Goal: Information Seeking & Learning: Learn about a topic

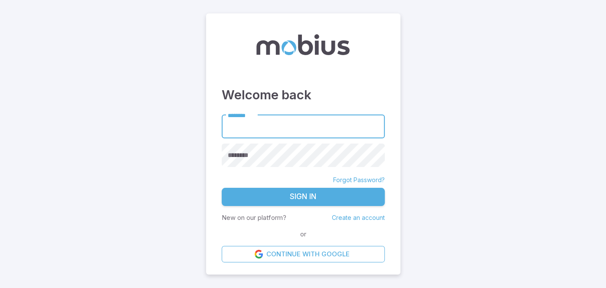
click at [249, 124] on input "********" at bounding box center [303, 127] width 163 height 24
type input "*******"
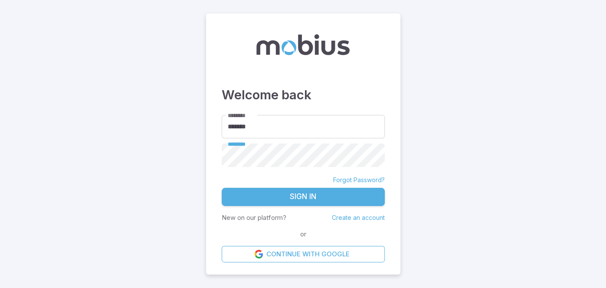
click at [222, 188] on button "Sign In" at bounding box center [303, 197] width 163 height 18
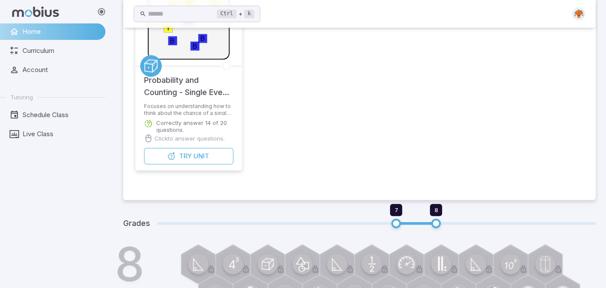
scroll to position [104, 0]
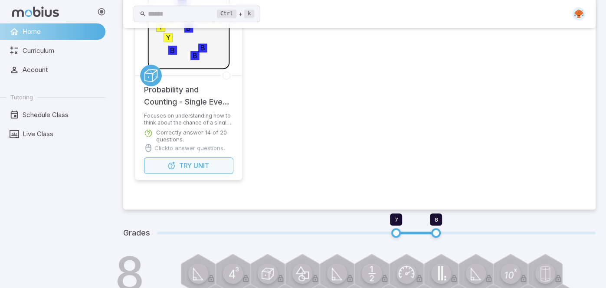
click at [196, 163] on span "Unit" at bounding box center [201, 166] width 16 height 10
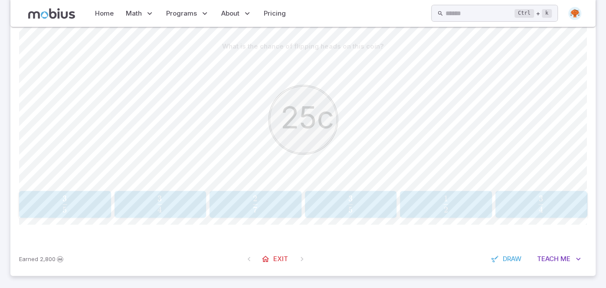
scroll to position [204, 0]
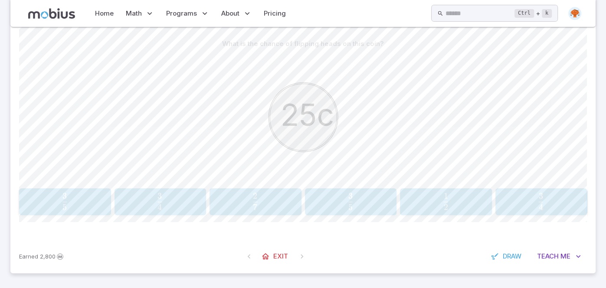
click at [419, 198] on span "2 1 ​" at bounding box center [445, 201] width 79 height 17
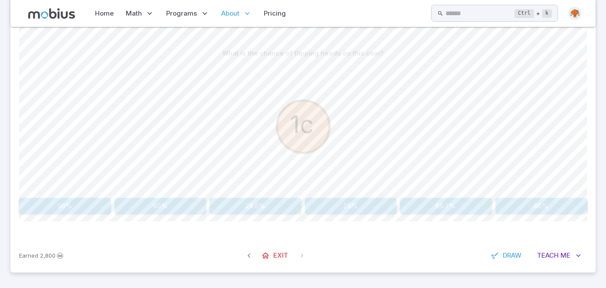
scroll to position [194, 0]
click at [93, 211] on button "50%" at bounding box center [65, 207] width 92 height 16
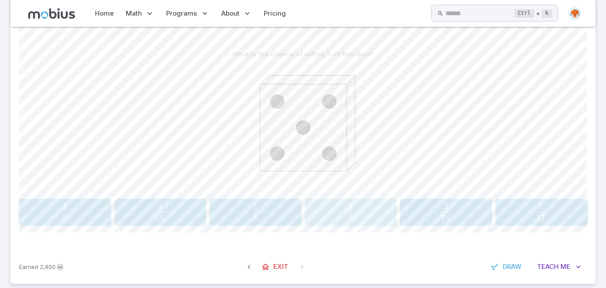
click at [353, 221] on div "1 5 \frac{1}{5} 5 1 ​" at bounding box center [351, 212] width 86 height 20
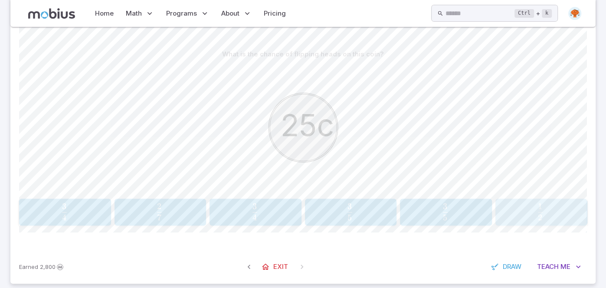
click at [538, 215] on span "button" at bounding box center [540, 218] width 5 height 6
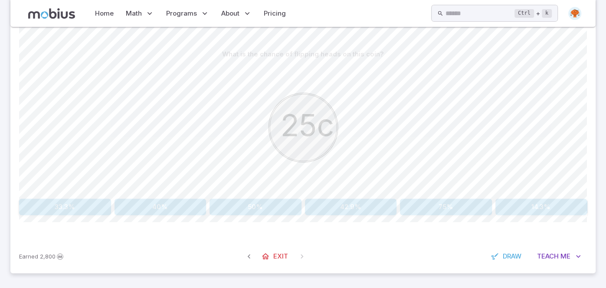
click at [276, 204] on button "50%" at bounding box center [255, 207] width 92 height 16
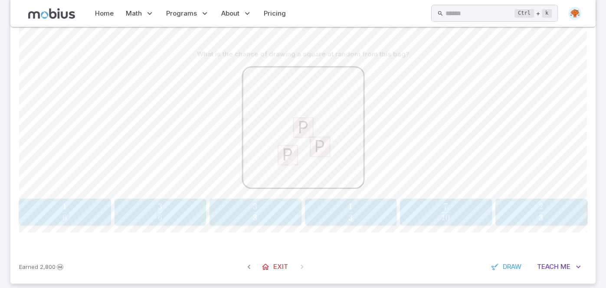
click at [352, 217] on span "button" at bounding box center [350, 218] width 5 height 6
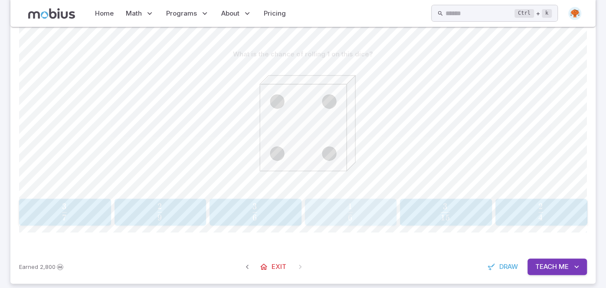
click at [351, 204] on span "1" at bounding box center [350, 206] width 5 height 10
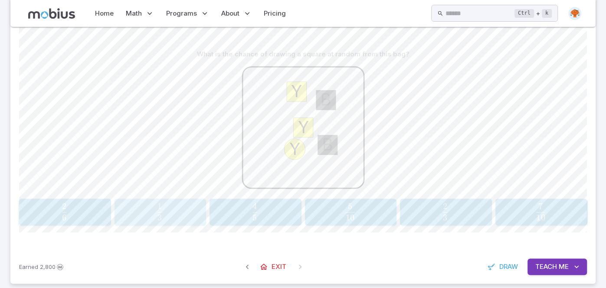
click at [200, 207] on div "1 3 \frac{1}{3} 3 1 ​" at bounding box center [160, 212] width 86 height 20
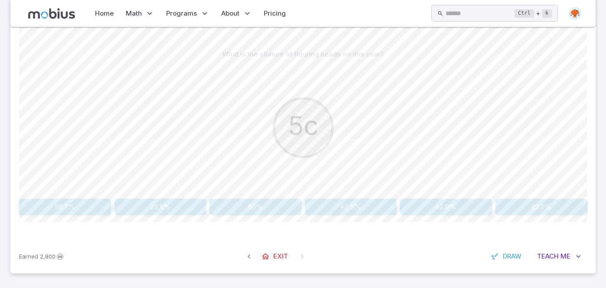
click at [266, 210] on button "50%" at bounding box center [255, 207] width 92 height 16
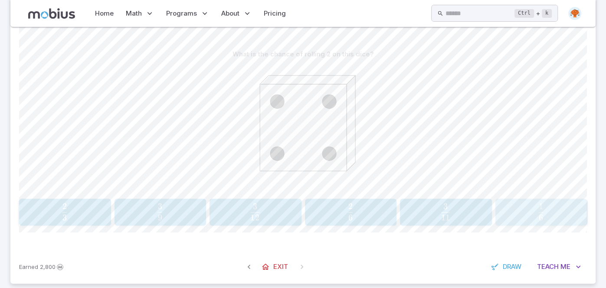
click at [571, 203] on span "6 1 ​" at bounding box center [541, 211] width 80 height 17
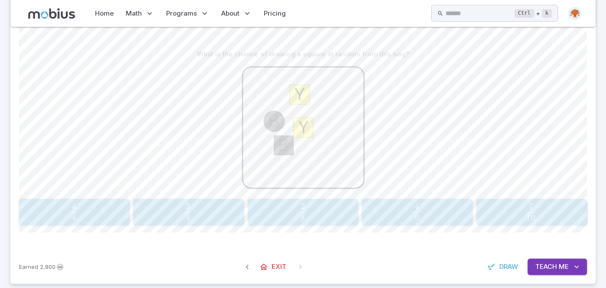
click at [202, 210] on span "4 3 ​" at bounding box center [188, 211] width 98 height 17
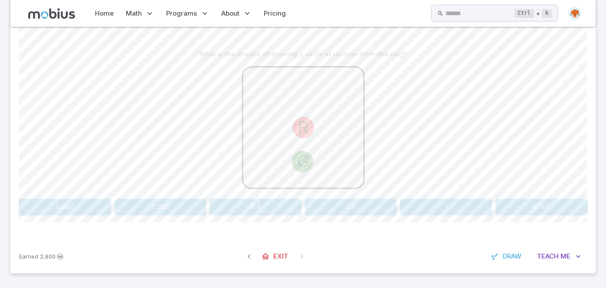
click at [412, 200] on button "1" at bounding box center [446, 207] width 92 height 16
click at [176, 197] on div "What is the chance of drawing a circle at random from this bag? B W W W B B B B…" at bounding box center [303, 130] width 568 height 169
click at [177, 201] on button "100%" at bounding box center [160, 207] width 92 height 16
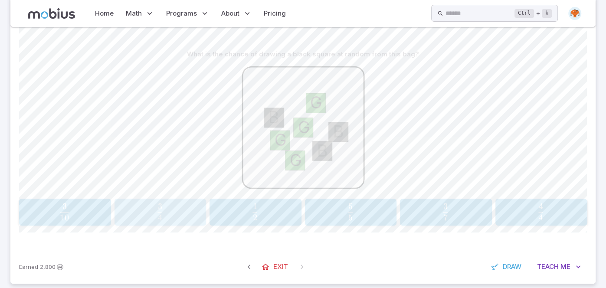
click at [176, 213] on span "4 3 ​" at bounding box center [160, 211] width 80 height 17
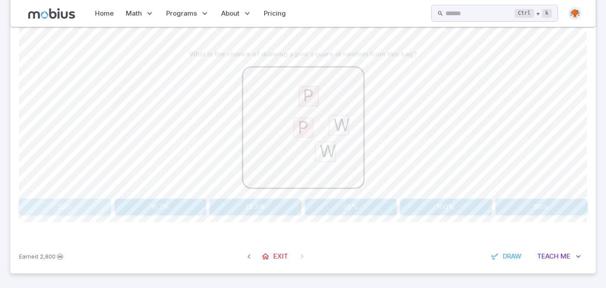
click at [95, 208] on button "20%" at bounding box center [65, 207] width 92 height 16
click at [38, 200] on button "1" at bounding box center [65, 207] width 92 height 16
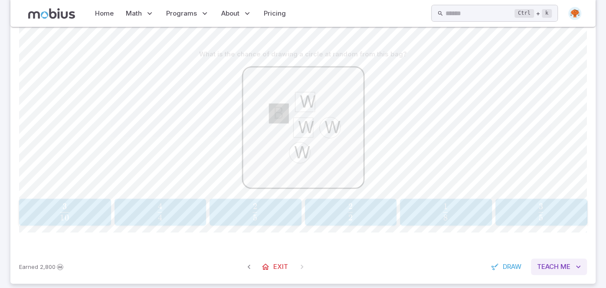
click at [556, 260] on button "Teach Me" at bounding box center [559, 266] width 56 height 16
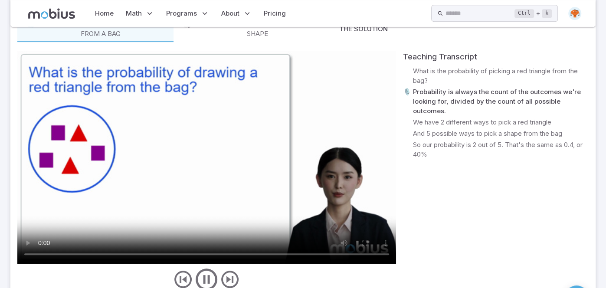
scroll to position [471, 0]
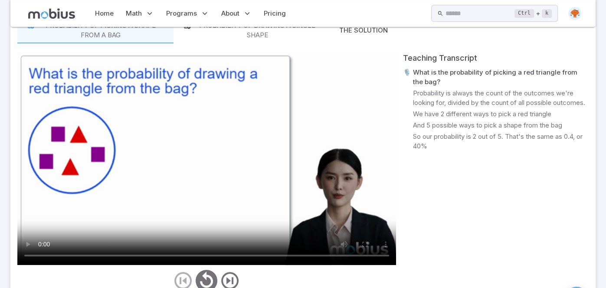
click at [196, 111] on video at bounding box center [206, 158] width 379 height 213
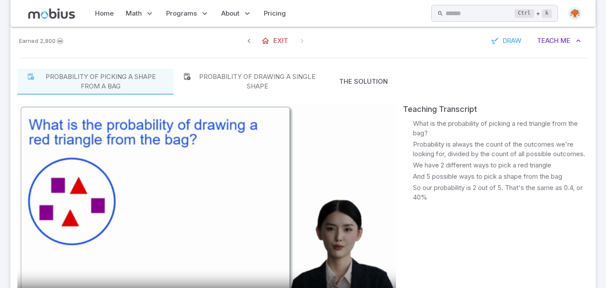
scroll to position [423, 0]
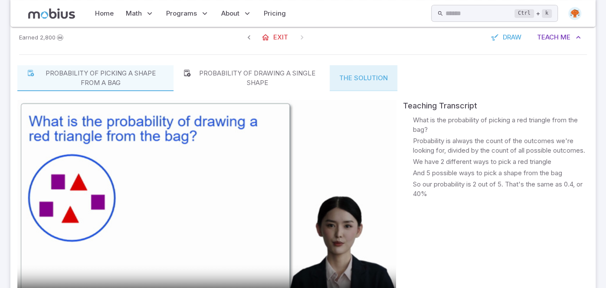
click at [377, 78] on button "The Solution" at bounding box center [364, 78] width 68 height 26
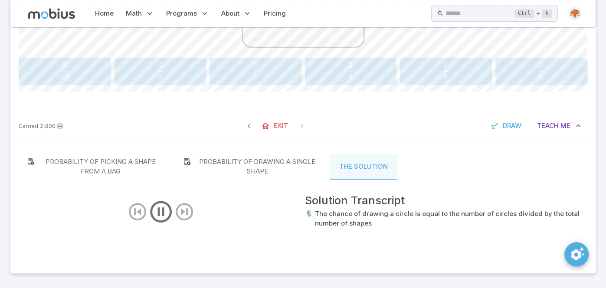
scroll to position [334, 0]
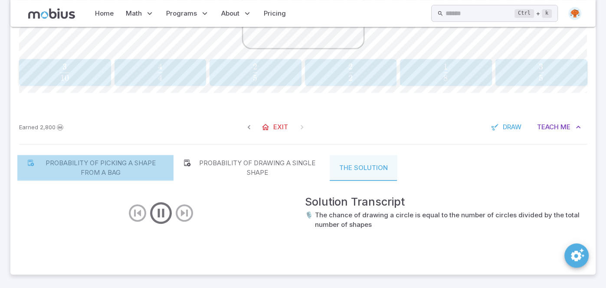
click at [108, 156] on button "Probability of picking a shape from a bag" at bounding box center [95, 168] width 156 height 26
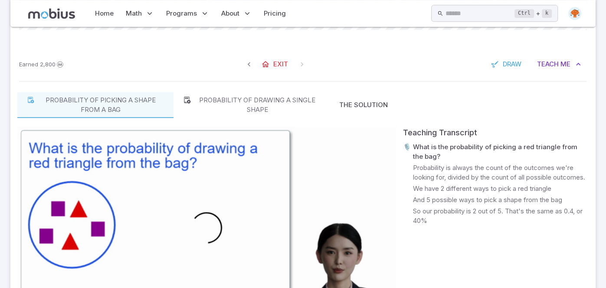
scroll to position [399, 0]
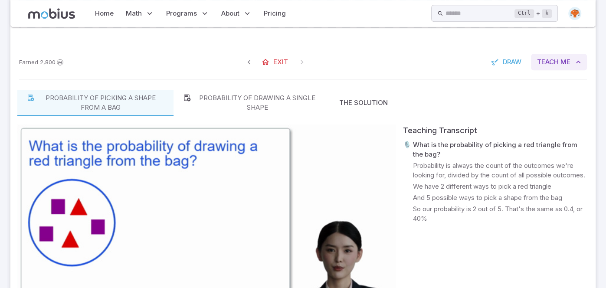
click at [550, 63] on span "Teach" at bounding box center [548, 62] width 22 height 10
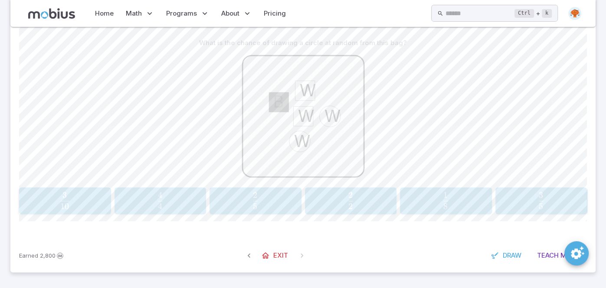
scroll to position [204, 0]
click at [264, 206] on span "5 2 ​" at bounding box center [255, 201] width 79 height 17
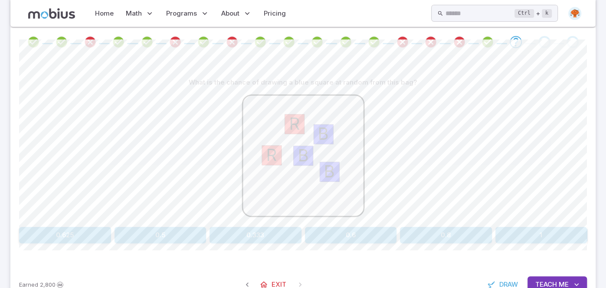
scroll to position [165, 0]
drag, startPoint x: 510, startPoint y: 244, endPoint x: 415, endPoint y: 146, distance: 136.5
click at [415, 146] on div "What is the chance of drawing a blue square at random from this bag? B R R B B …" at bounding box center [303, 162] width 568 height 211
click at [147, 215] on div "B R R B B" at bounding box center [303, 157] width 568 height 133
click at [362, 238] on button "0.6" at bounding box center [351, 235] width 92 height 16
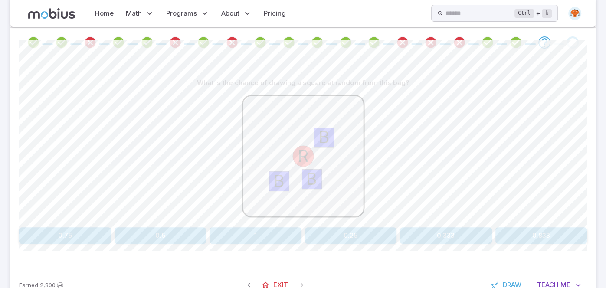
click at [71, 233] on button "0.75" at bounding box center [65, 235] width 92 height 16
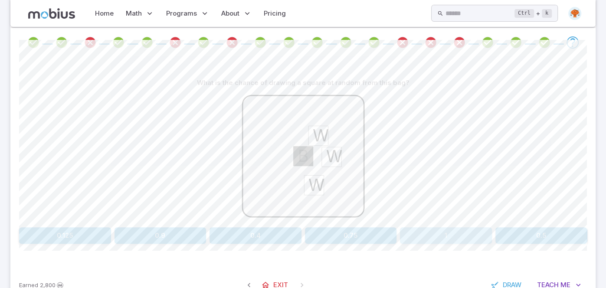
click at [423, 234] on button "1" at bounding box center [446, 235] width 92 height 16
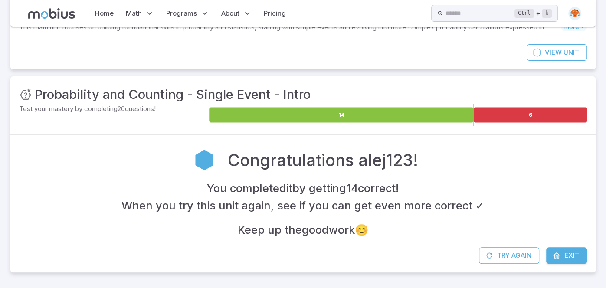
scroll to position [57, 0]
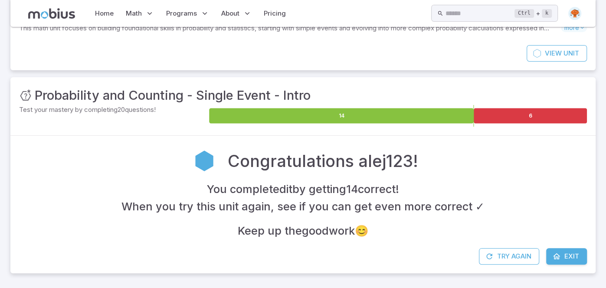
click at [572, 250] on link "Exit" at bounding box center [566, 256] width 41 height 16
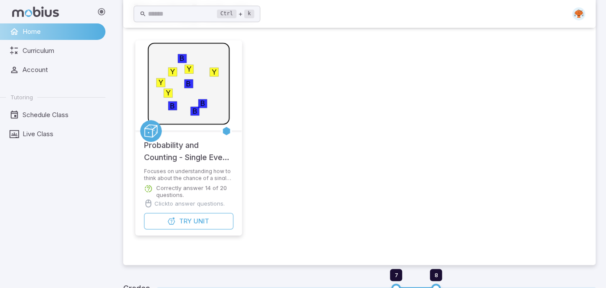
scroll to position [49, 0]
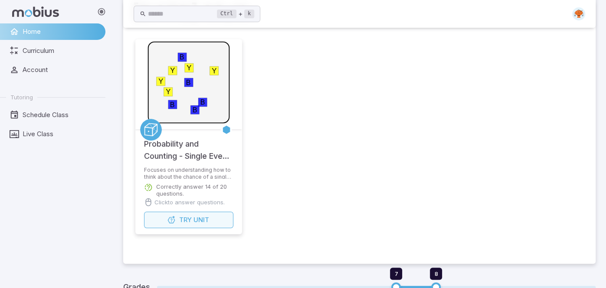
click at [168, 219] on icon "button" at bounding box center [171, 220] width 9 height 9
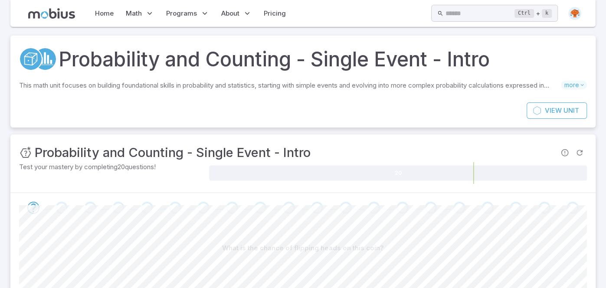
scroll to position [173, 0]
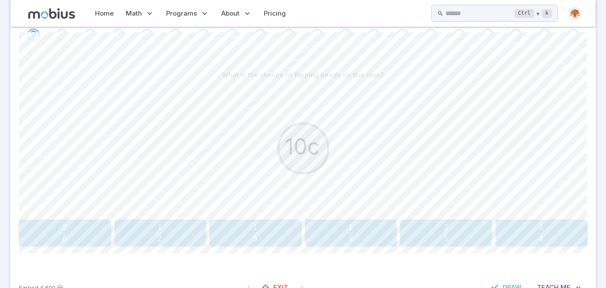
click at [157, 223] on div "1 2 \frac{1}{2} 2 1 ​" at bounding box center [160, 233] width 86 height 20
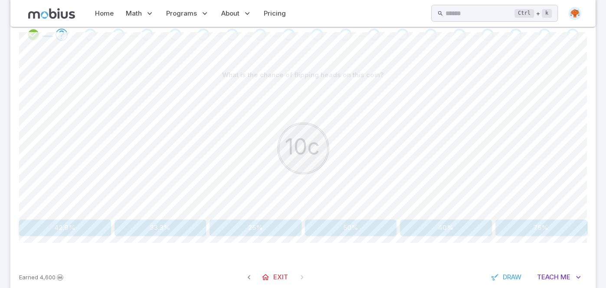
click at [343, 225] on button "50%" at bounding box center [351, 227] width 92 height 16
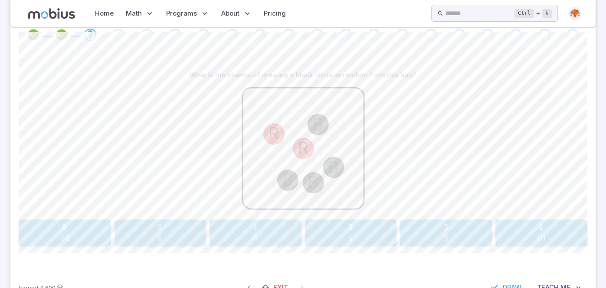
click at [221, 241] on div "4 6 \frac{4}{6} 6 4 ​" at bounding box center [255, 233] width 86 height 20
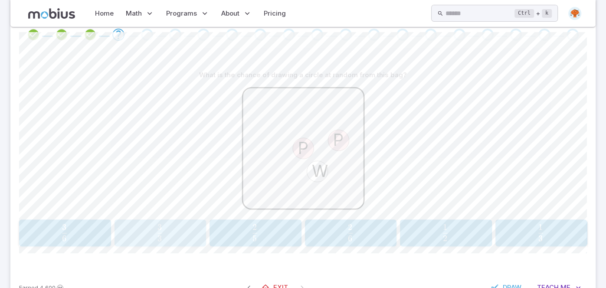
click at [187, 235] on span "3 3 ​" at bounding box center [160, 232] width 80 height 17
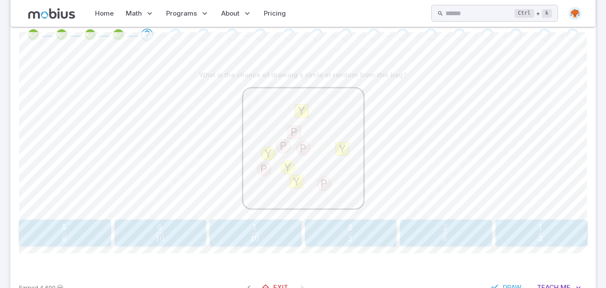
click at [166, 227] on span "10 6 ​" at bounding box center [160, 232] width 80 height 17
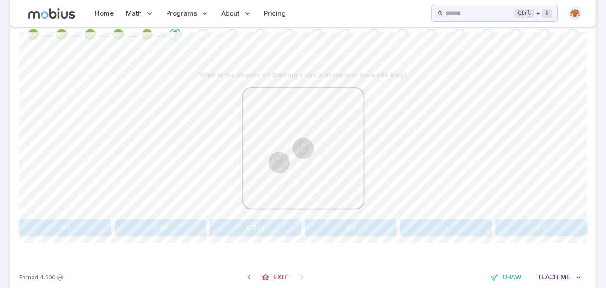
click at [465, 223] on button "1" at bounding box center [446, 227] width 92 height 16
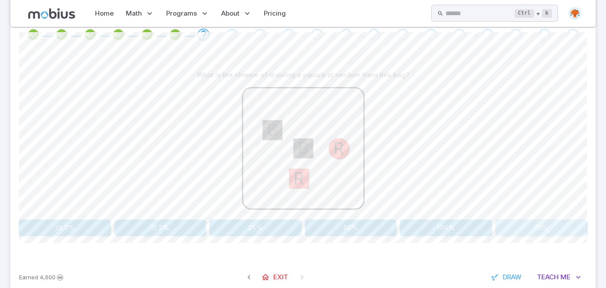
click at [520, 228] on button "75%" at bounding box center [541, 227] width 92 height 16
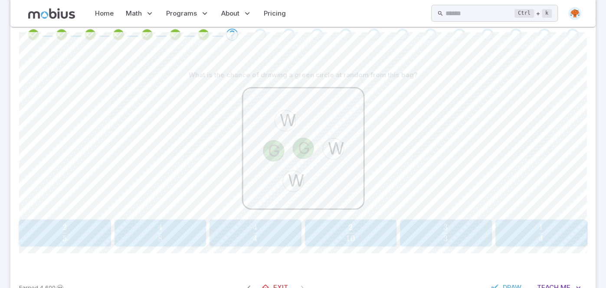
click at [91, 224] on span "5 2 ​" at bounding box center [65, 232] width 80 height 17
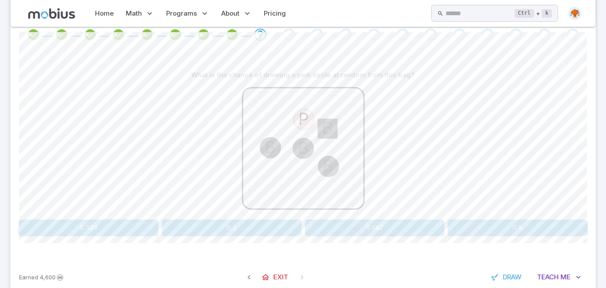
click at [214, 218] on div "What is the chance of drawing a pink circle at random from this bag? P B B B B …" at bounding box center [303, 151] width 568 height 169
click at [215, 226] on button "0.2" at bounding box center [231, 227] width 139 height 16
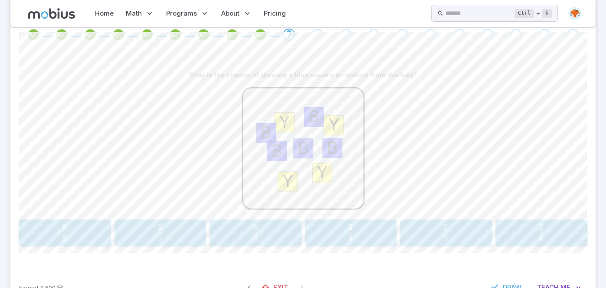
click at [77, 240] on span "9 5 ​" at bounding box center [65, 232] width 80 height 17
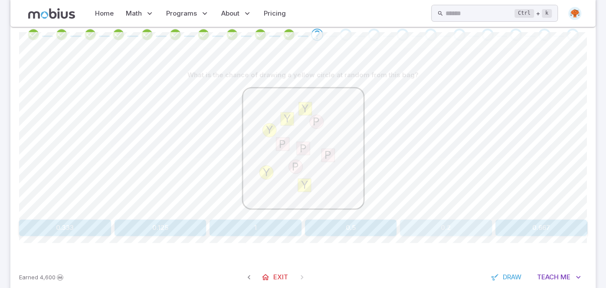
click at [459, 219] on button "0.2" at bounding box center [446, 227] width 92 height 16
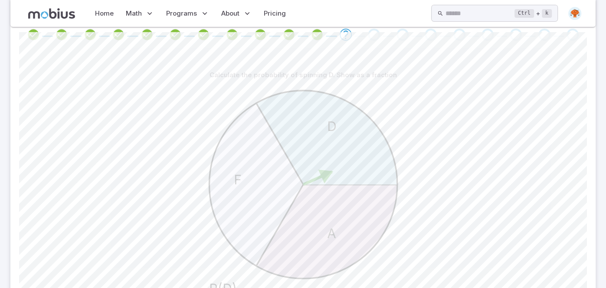
drag, startPoint x: 326, startPoint y: 170, endPoint x: 284, endPoint y: 161, distance: 43.1
click at [284, 161] on icon "A F D P(D)" at bounding box center [303, 191] width 217 height 217
click at [328, 131] on text "D" at bounding box center [332, 126] width 10 height 16
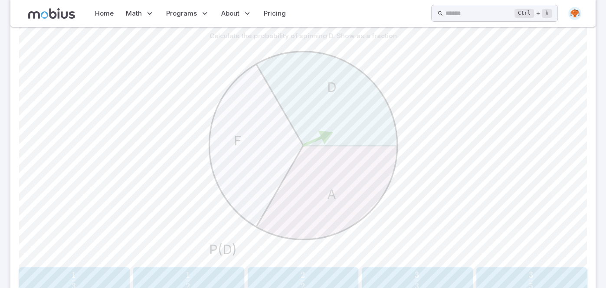
scroll to position [291, 0]
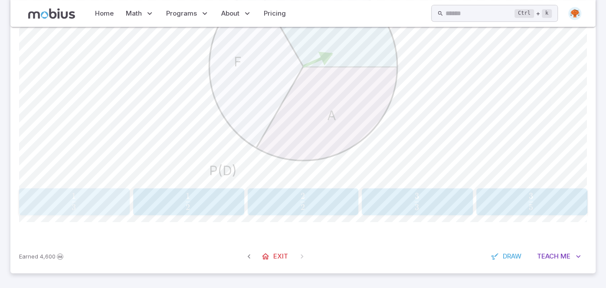
click at [71, 205] on span "3 1 ​" at bounding box center [74, 201] width 7 height 10
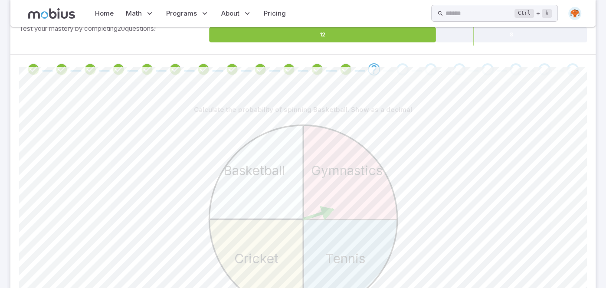
scroll to position [138, 0]
drag, startPoint x: 339, startPoint y: 204, endPoint x: 288, endPoint y: 212, distance: 51.3
click at [288, 212] on icon "Tennis Cricket Basketball Gymnastics P(Basketball)" at bounding box center [303, 226] width 217 height 217
click at [324, 209] on icon at bounding box center [327, 213] width 12 height 12
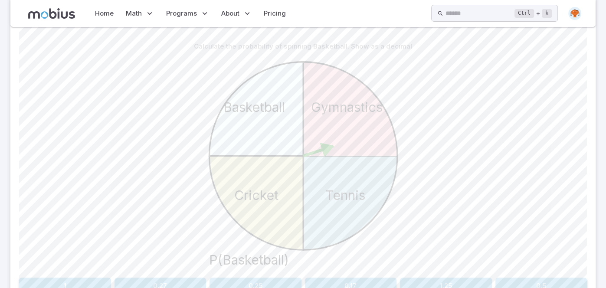
scroll to position [203, 0]
click at [221, 256] on text "P(Basketball)" at bounding box center [249, 259] width 80 height 16
drag, startPoint x: 286, startPoint y: 104, endPoint x: 187, endPoint y: 115, distance: 100.0
click at [187, 115] on div "Tennis Cricket Basketball Gymnastics P(Basketball)" at bounding box center [303, 162] width 568 height 219
click at [203, 131] on icon "Tennis Cricket Basketball Gymnastics P(Basketball)" at bounding box center [303, 161] width 217 height 217
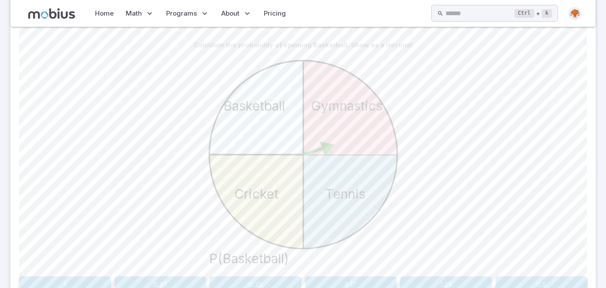
click at [228, 281] on button "0.25" at bounding box center [255, 284] width 92 height 16
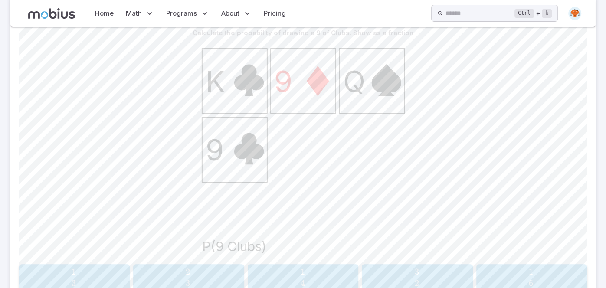
scroll to position [213, 0]
drag, startPoint x: 208, startPoint y: 156, endPoint x: 152, endPoint y: 118, distance: 68.3
click at [152, 118] on div "K 9 Q 9 P(9 Clubs)" at bounding box center [303, 152] width 568 height 219
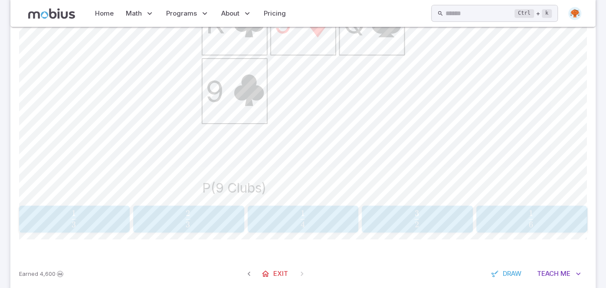
scroll to position [277, 0]
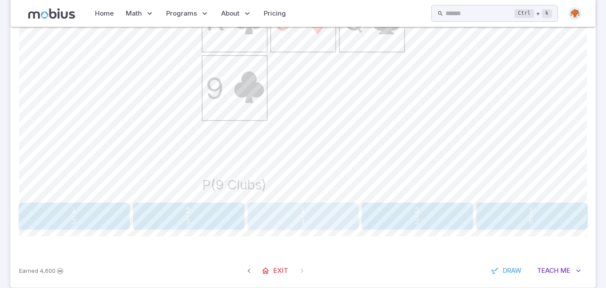
click at [333, 215] on span "4 1 ​" at bounding box center [303, 215] width 98 height 17
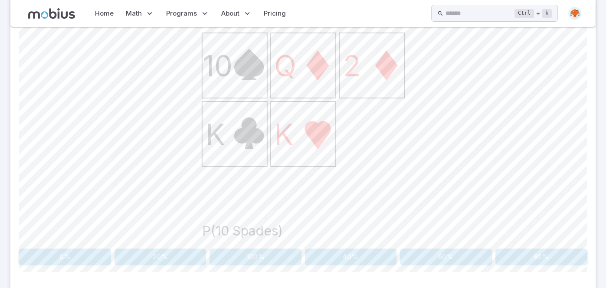
scroll to position [231, 0]
click at [188, 258] on button "20%" at bounding box center [160, 257] width 92 height 16
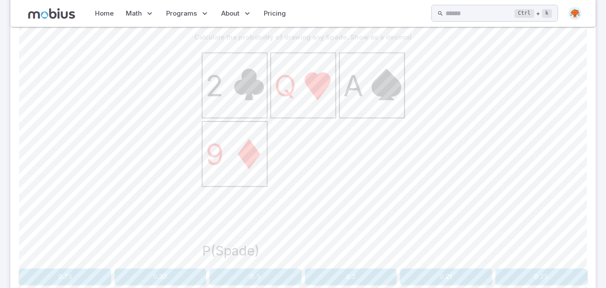
scroll to position [281, 0]
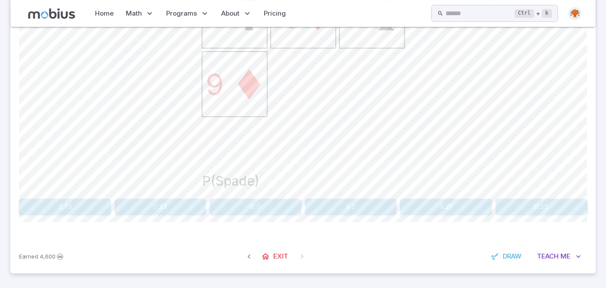
click at [525, 208] on button "0.25" at bounding box center [541, 207] width 92 height 16
click at [460, 206] on button "60%" at bounding box center [446, 207] width 92 height 16
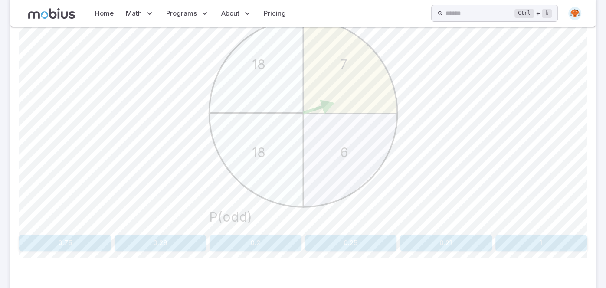
scroll to position [245, 0]
click at [360, 243] on button "0.25" at bounding box center [351, 243] width 92 height 16
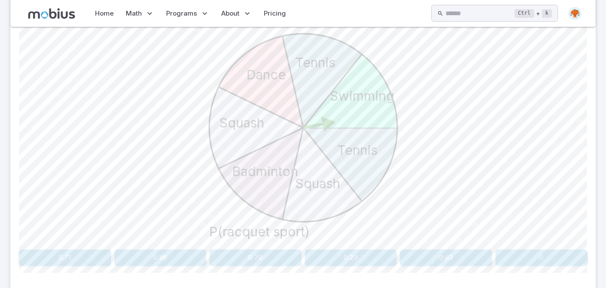
scroll to position [227, 0]
click at [244, 125] on text "Squash" at bounding box center [241, 126] width 45 height 16
copy text "Squash"
click at [90, 254] on button "0.71" at bounding box center [65, 260] width 92 height 16
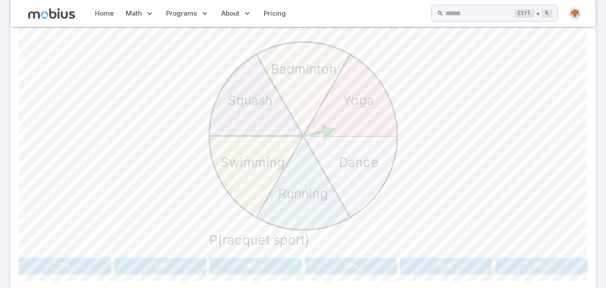
scroll to position [220, 0]
click at [440, 262] on button "33%" at bounding box center [446, 267] width 92 height 16
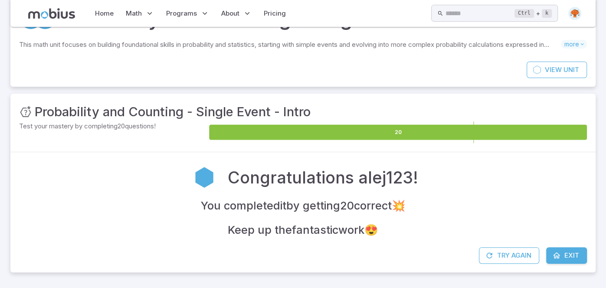
scroll to position [40, 0]
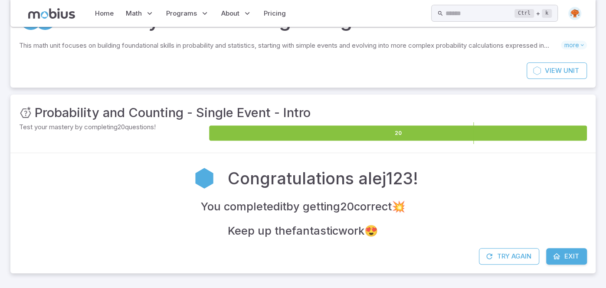
click at [565, 252] on span "Exit" at bounding box center [571, 257] width 15 height 10
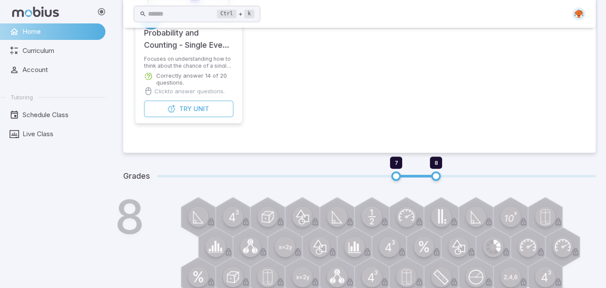
scroll to position [599, 0]
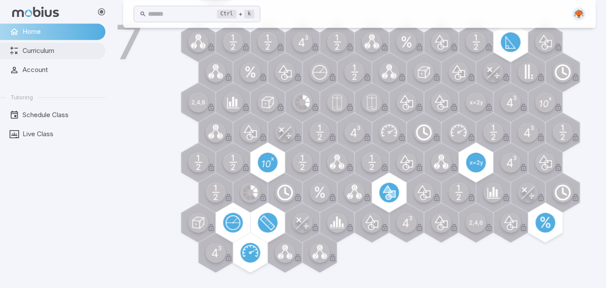
click at [33, 50] on span "Curriculum" at bounding box center [61, 51] width 77 height 10
click at [32, 53] on span "Curriculum" at bounding box center [61, 51] width 77 height 10
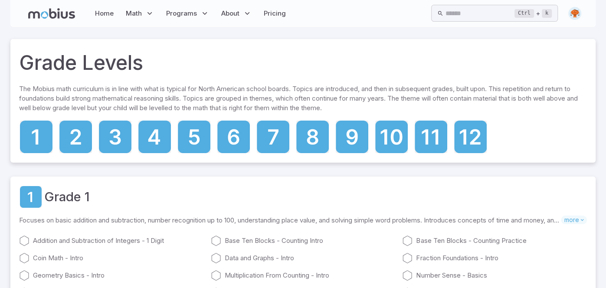
click at [258, 135] on icon at bounding box center [273, 137] width 33 height 33
click at [268, 137] on icon at bounding box center [273, 137] width 33 height 33
click at [268, 131] on icon at bounding box center [273, 134] width 10 height 15
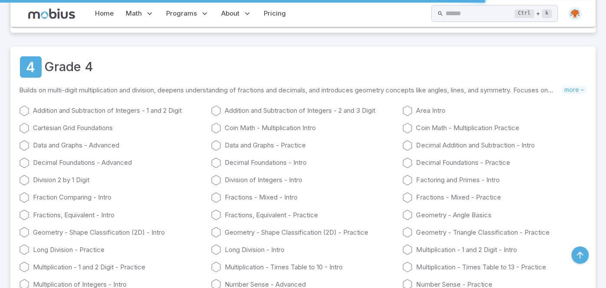
scroll to position [1775, 0]
